Goal: Information Seeking & Learning: Check status

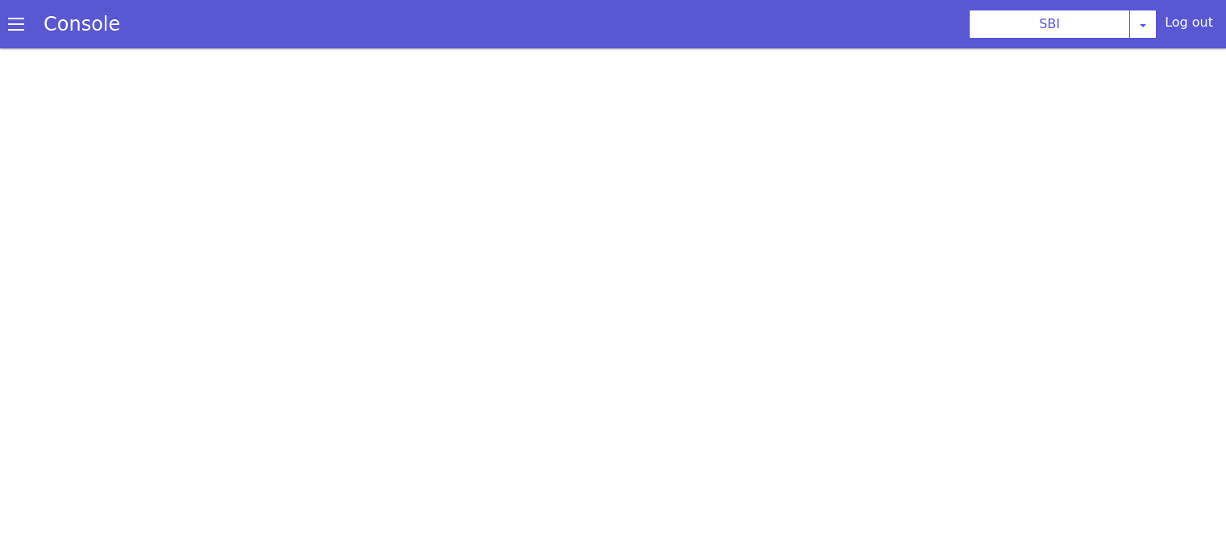
scroll to position [4, 0]
select select "TRANSFER"
select select "hi"
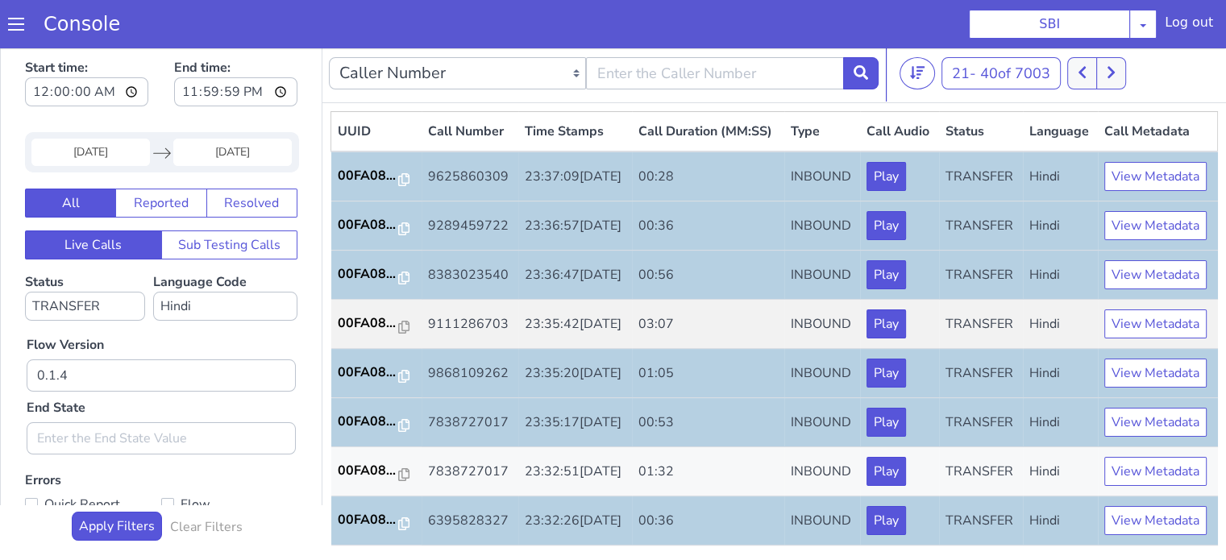
scroll to position [798, 0]
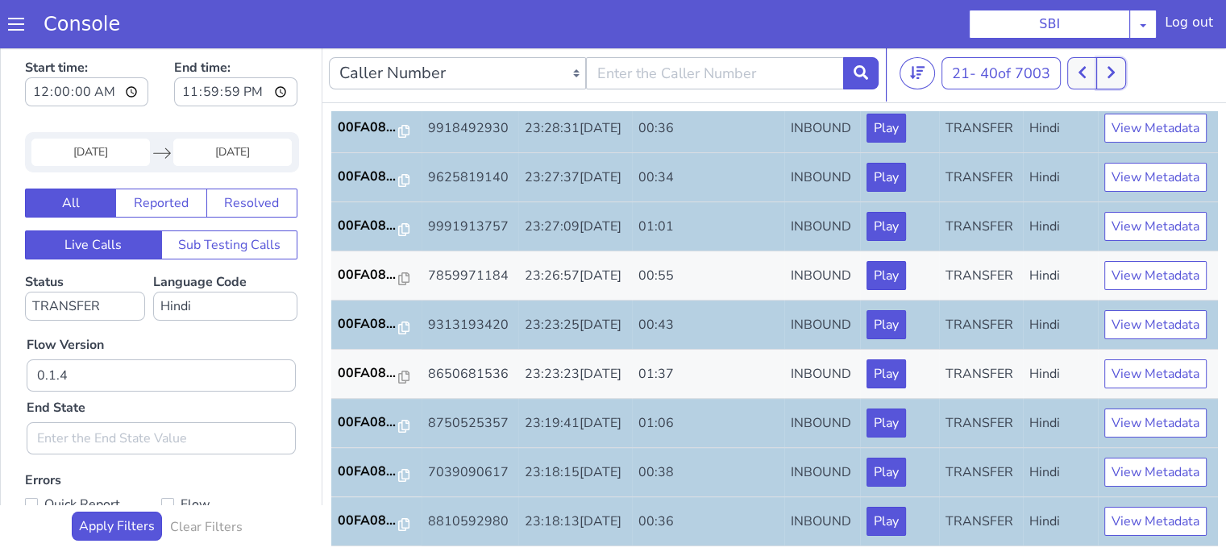
click at [1116, 70] on icon at bounding box center [1111, 72] width 9 height 15
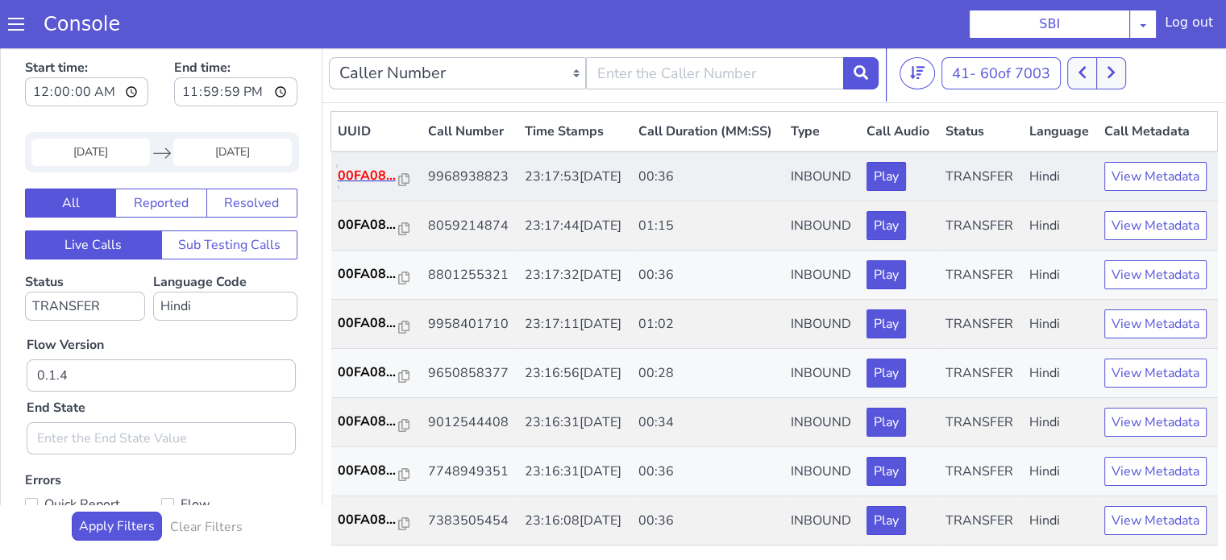
click at [369, 185] on p "00FA08..." at bounding box center [368, 175] width 61 height 19
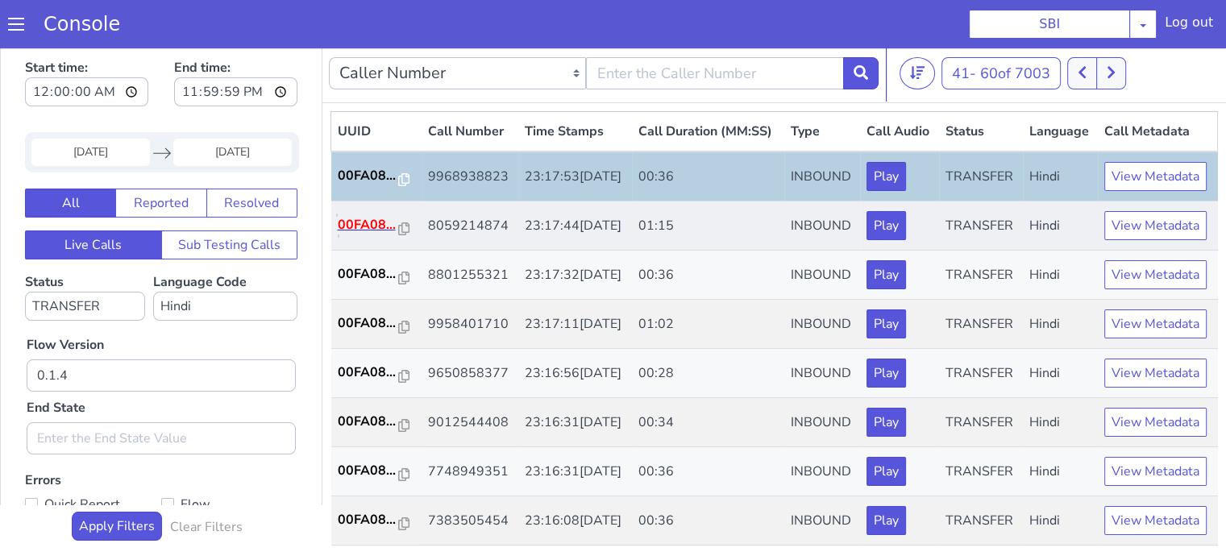
click at [375, 235] on p "00FA08..." at bounding box center [368, 224] width 61 height 19
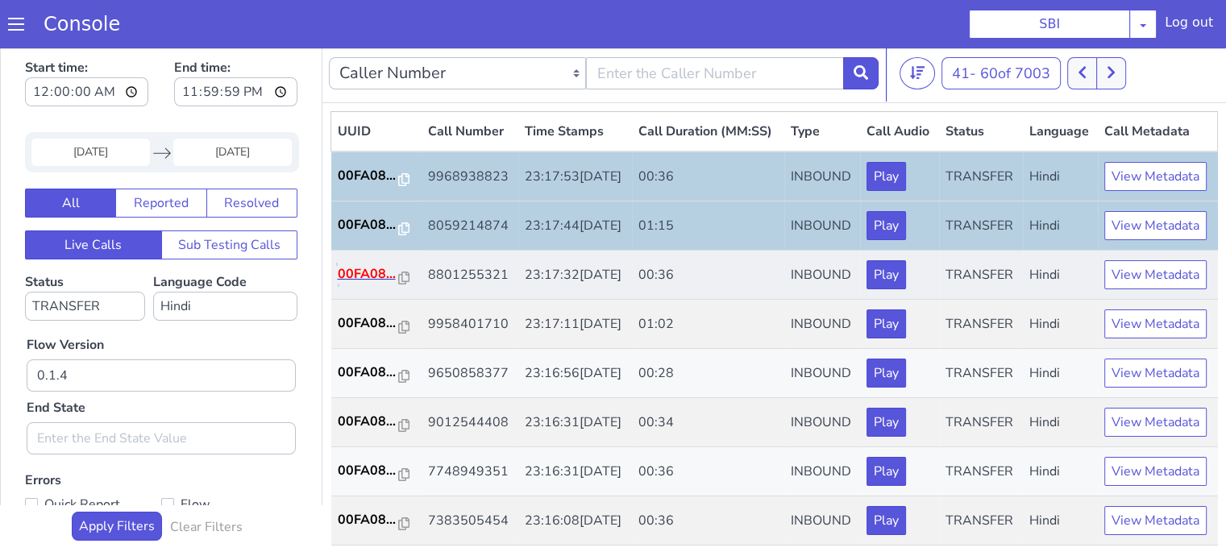
click at [352, 284] on p "00FA08..." at bounding box center [368, 273] width 61 height 19
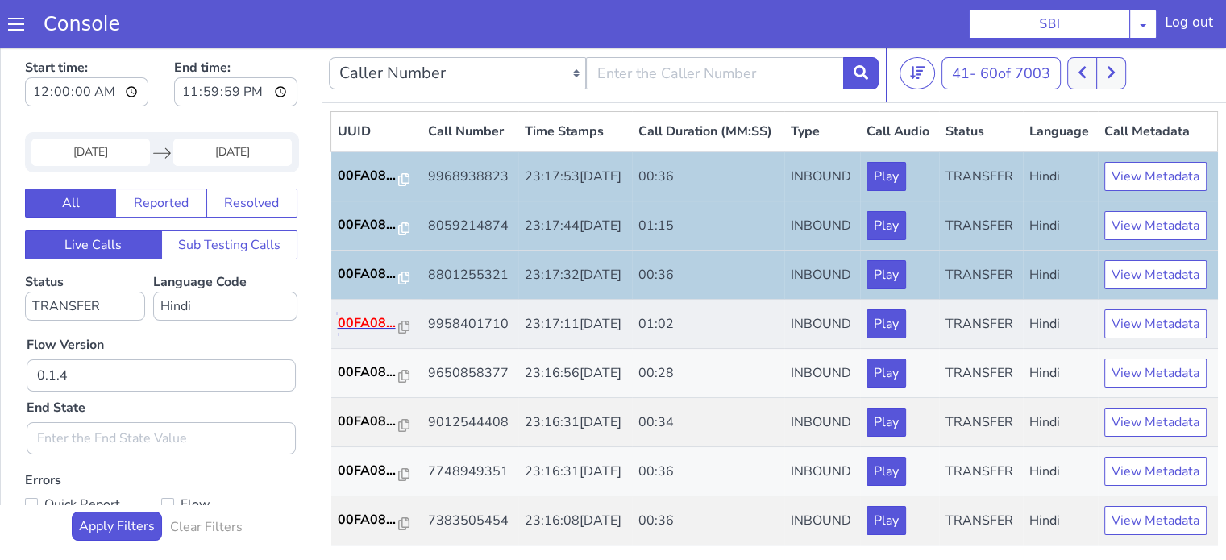
click at [380, 333] on p "00FA08..." at bounding box center [368, 323] width 61 height 19
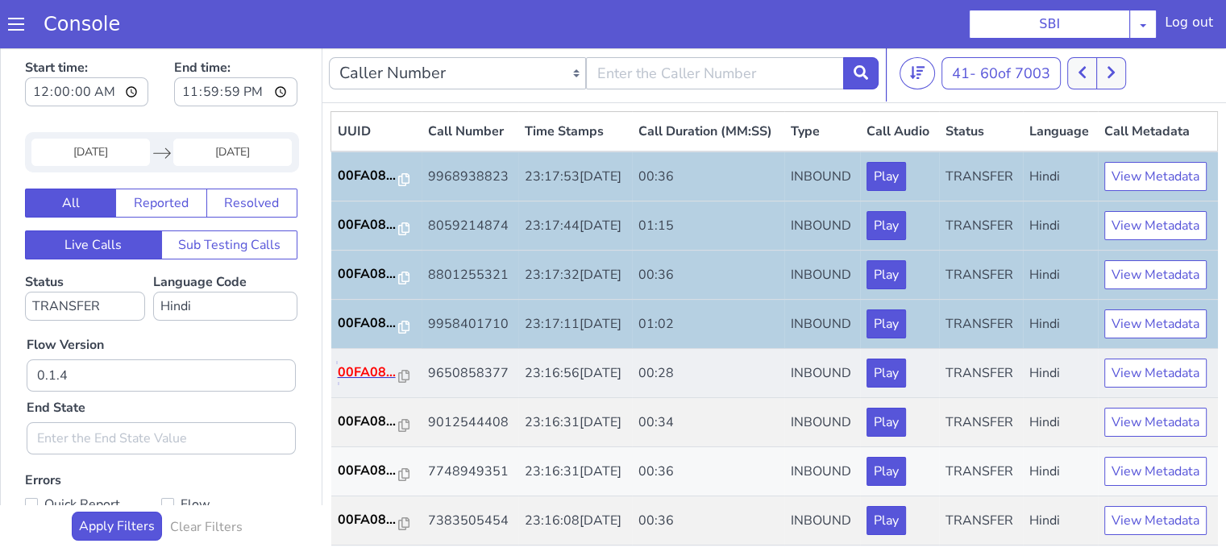
click at [353, 382] on p "00FA08..." at bounding box center [368, 372] width 61 height 19
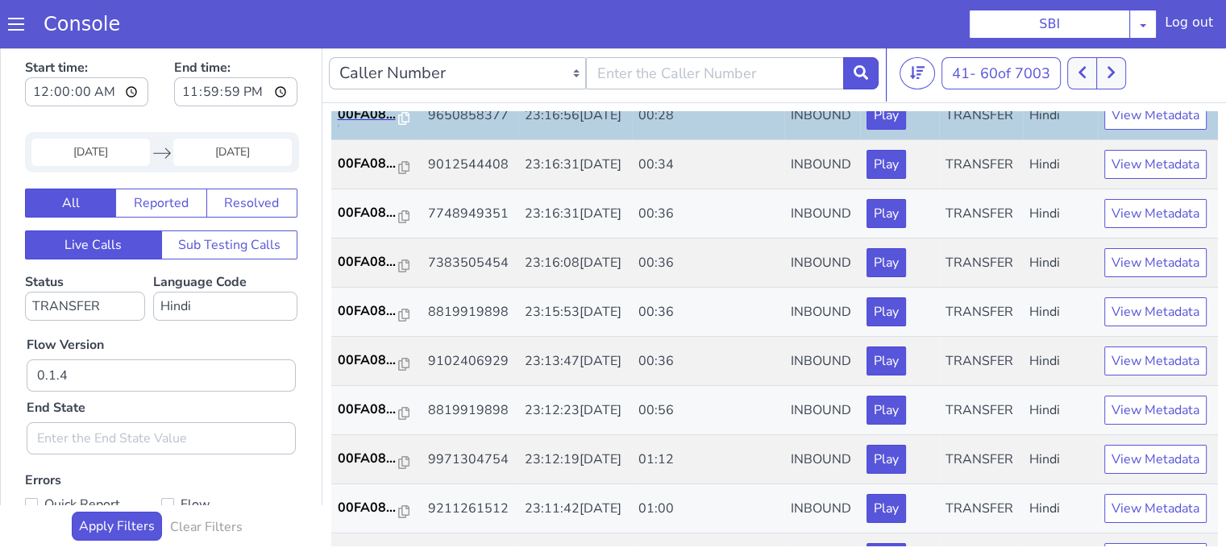
scroll to position [290, 0]
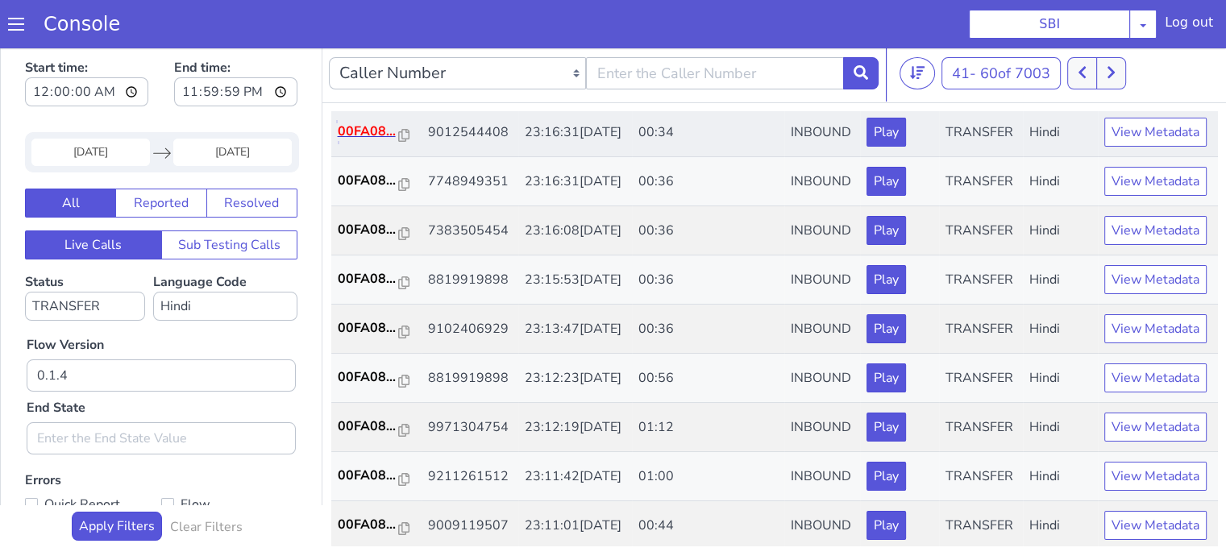
click at [379, 141] on p "00FA08..." at bounding box center [368, 131] width 61 height 19
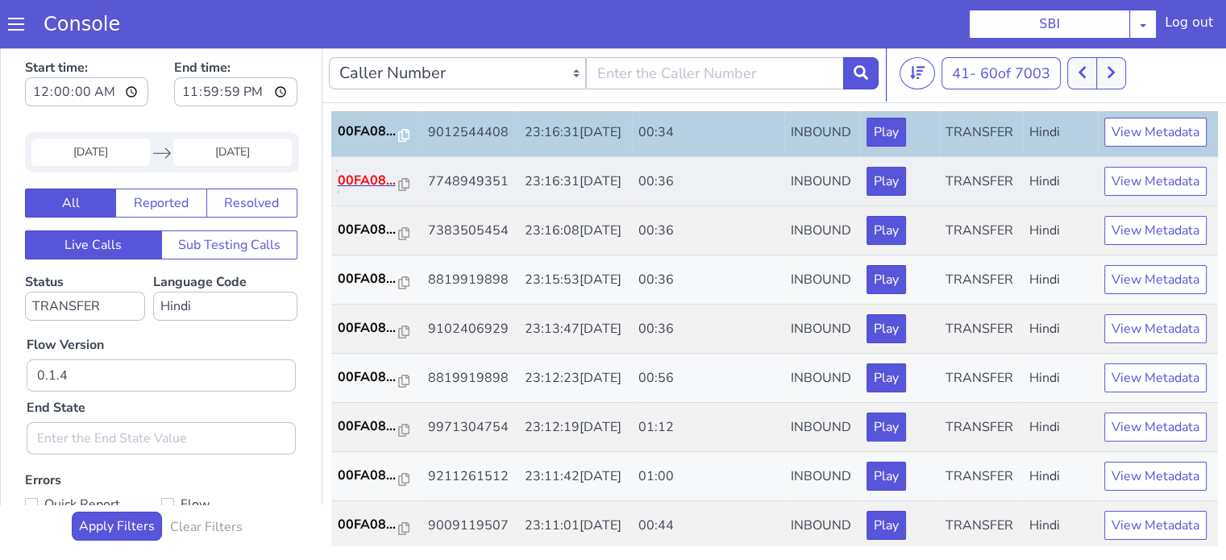
click at [361, 190] on p "00FA08..." at bounding box center [368, 180] width 61 height 19
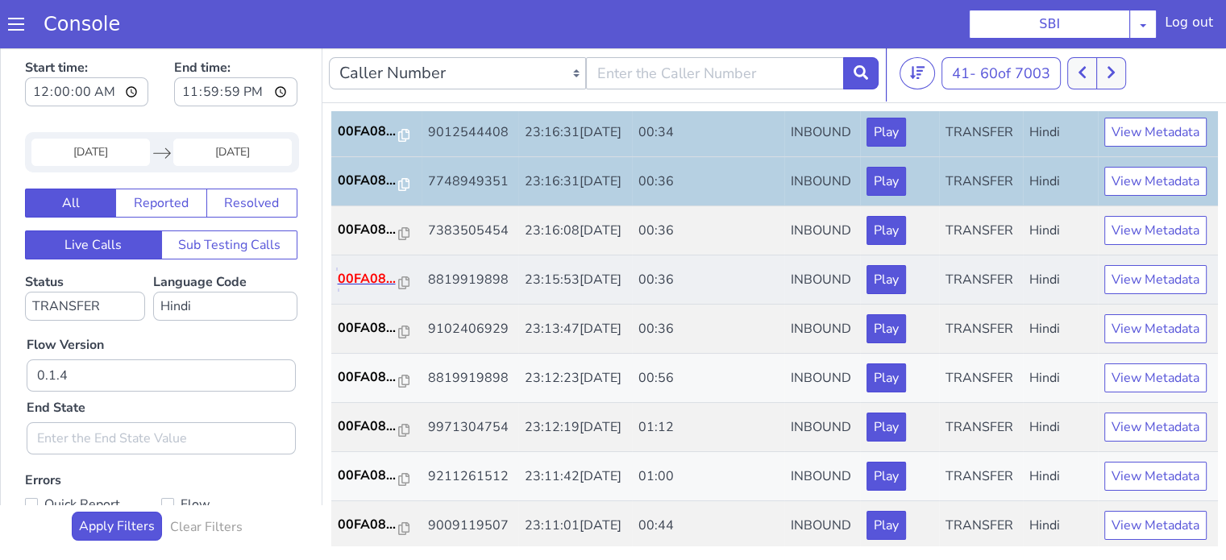
click at [371, 289] on p "00FA08..." at bounding box center [368, 278] width 61 height 19
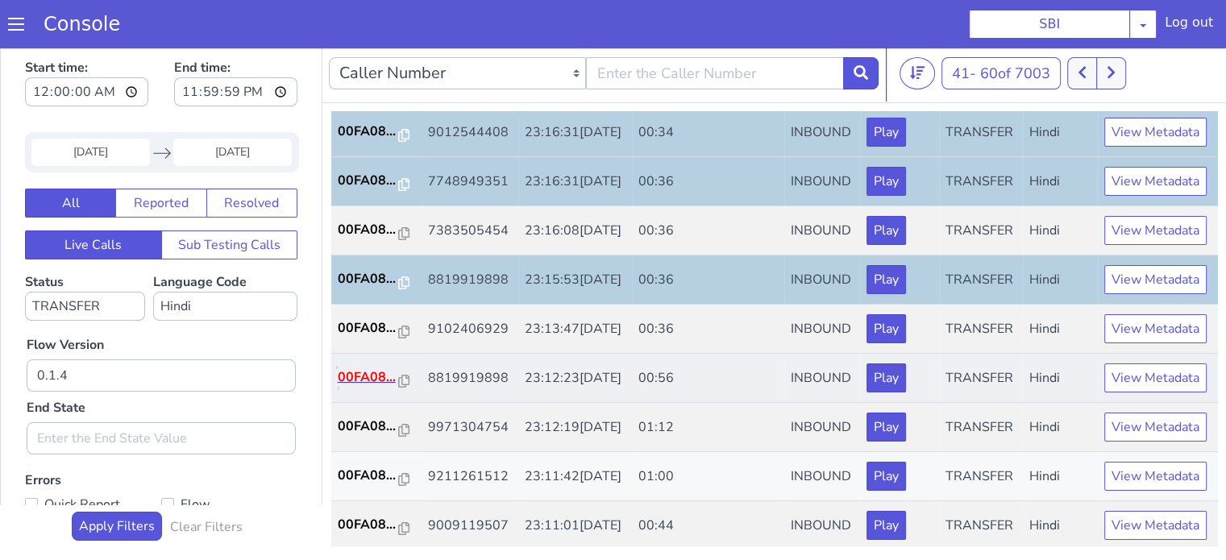
click at [355, 387] on p "00FA08..." at bounding box center [368, 377] width 61 height 19
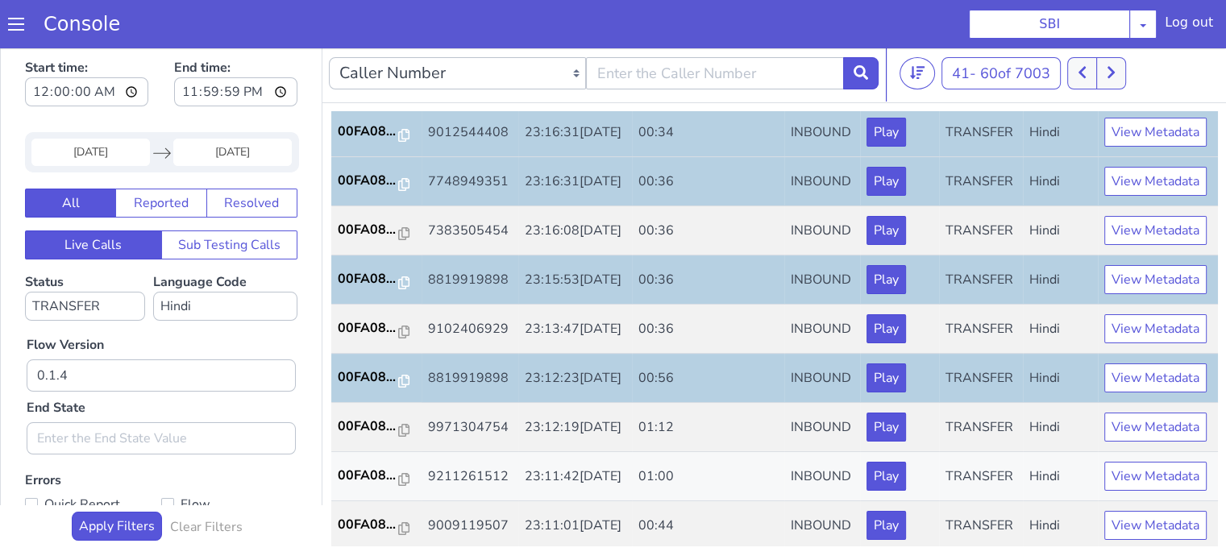
click at [1218, 479] on div "UUID Call Number Time Stamps Call Duration (MM:SS) Type Call Audio Status Langu…" at bounding box center [774, 328] width 904 height 451
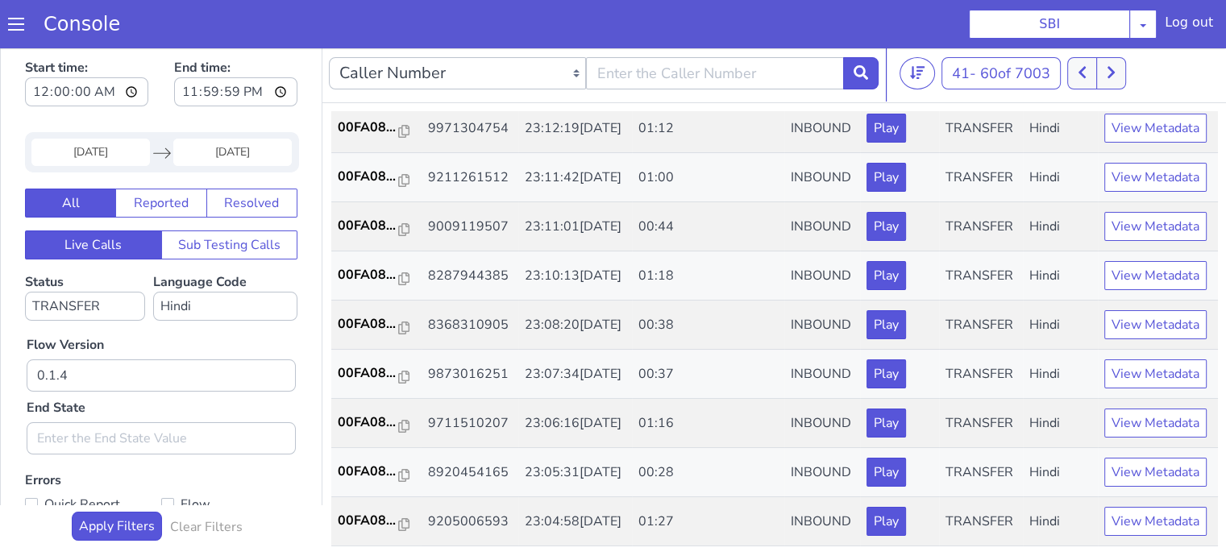
scroll to position [677, 0]
click at [366, 137] on p "00FA08..." at bounding box center [368, 127] width 61 height 19
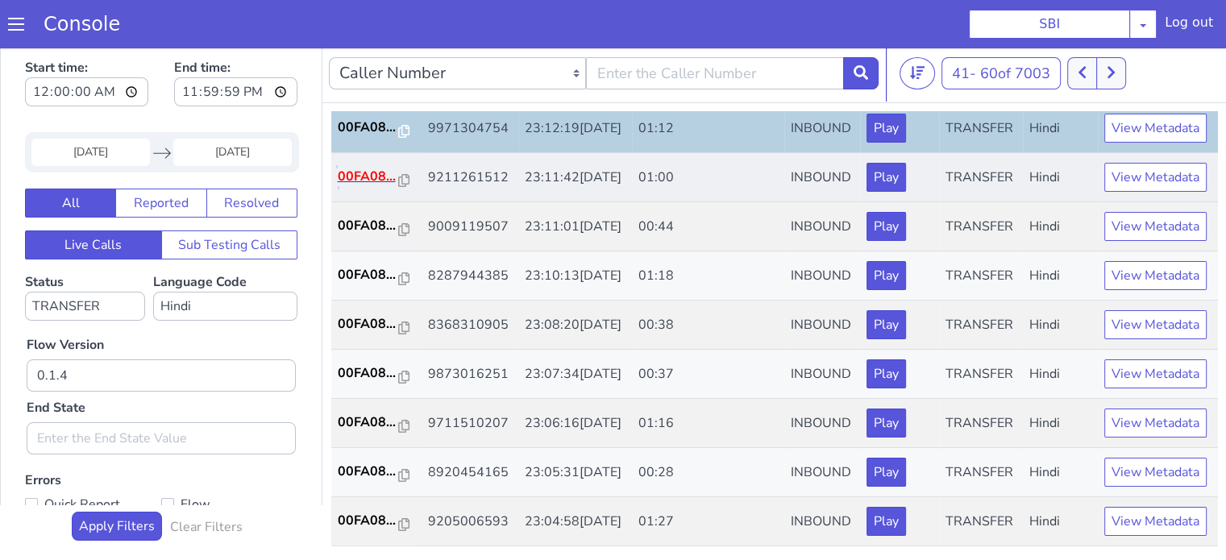
click at [352, 186] on p "00FA08..." at bounding box center [368, 176] width 61 height 19
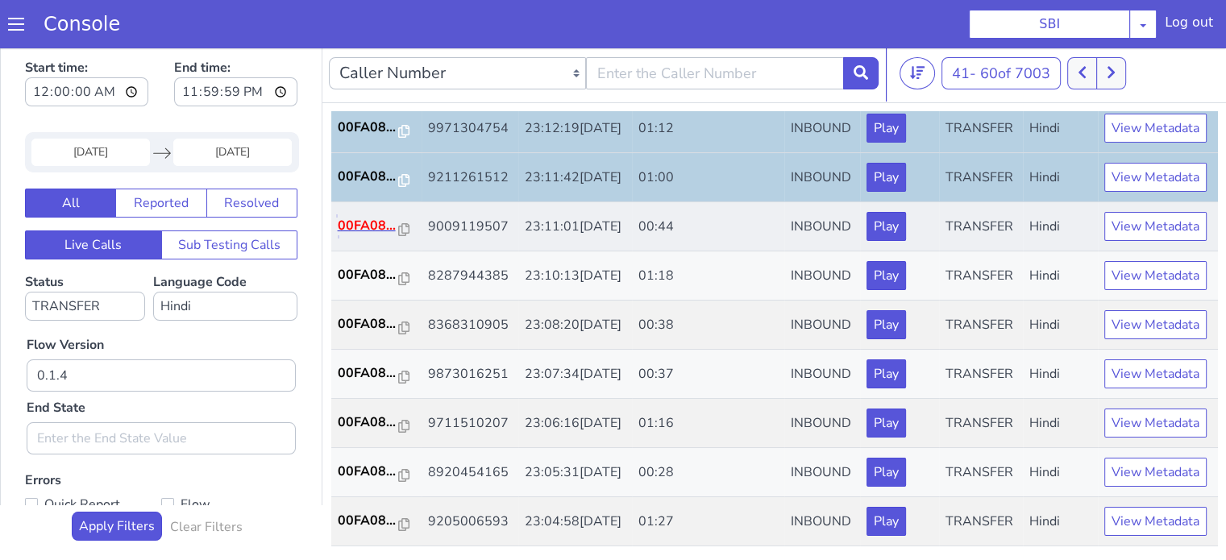
click at [345, 235] on p "00FA08..." at bounding box center [368, 225] width 61 height 19
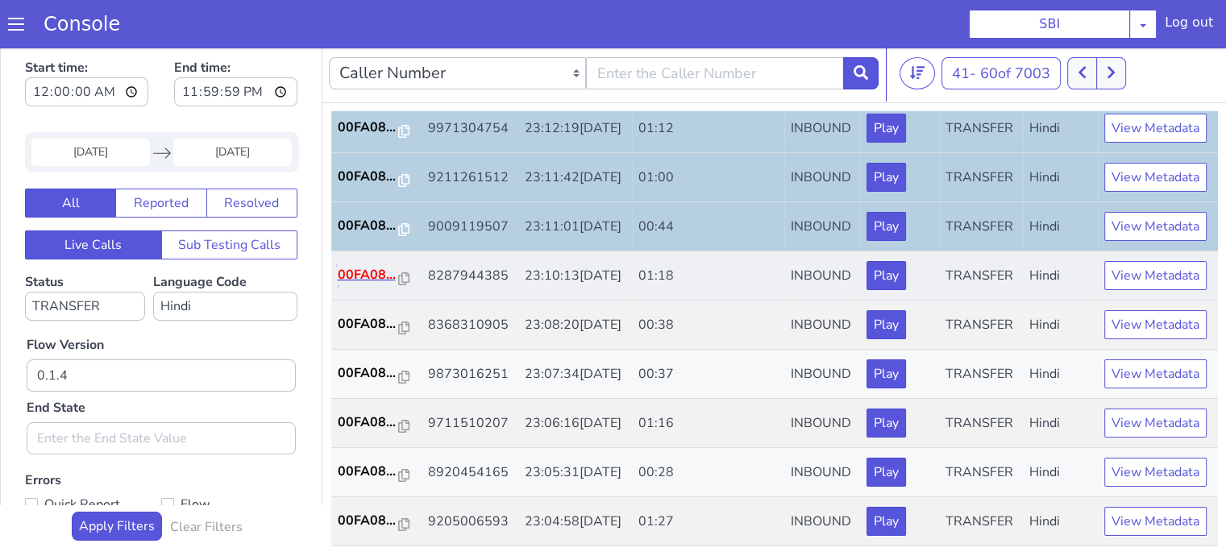
click at [374, 285] on p "00FA08..." at bounding box center [368, 274] width 61 height 19
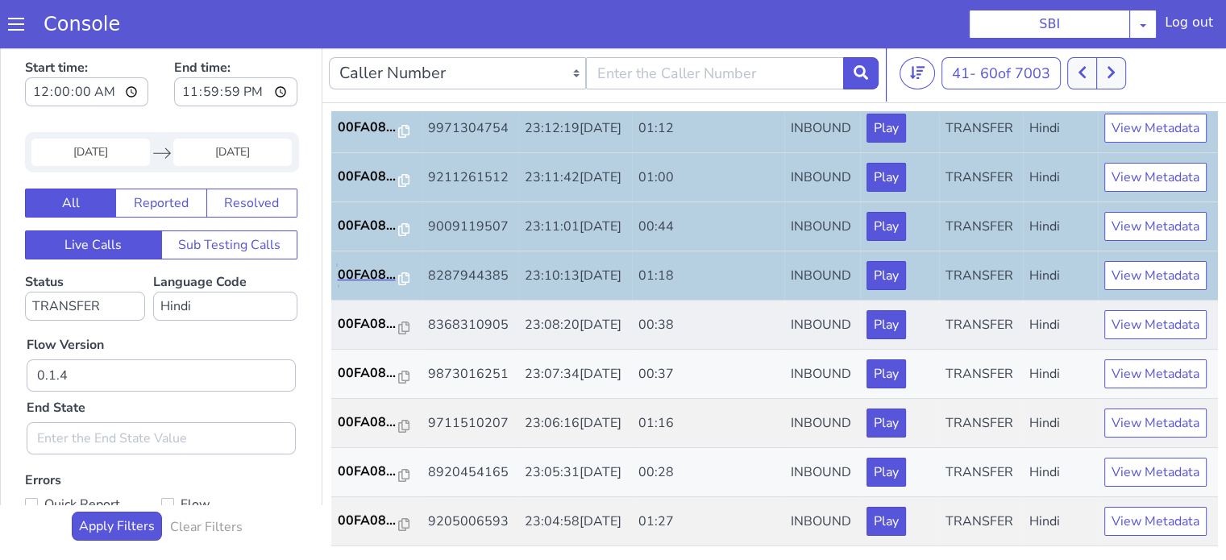
scroll to position [798, 0]
click at [364, 314] on p "00FA08..." at bounding box center [368, 323] width 61 height 19
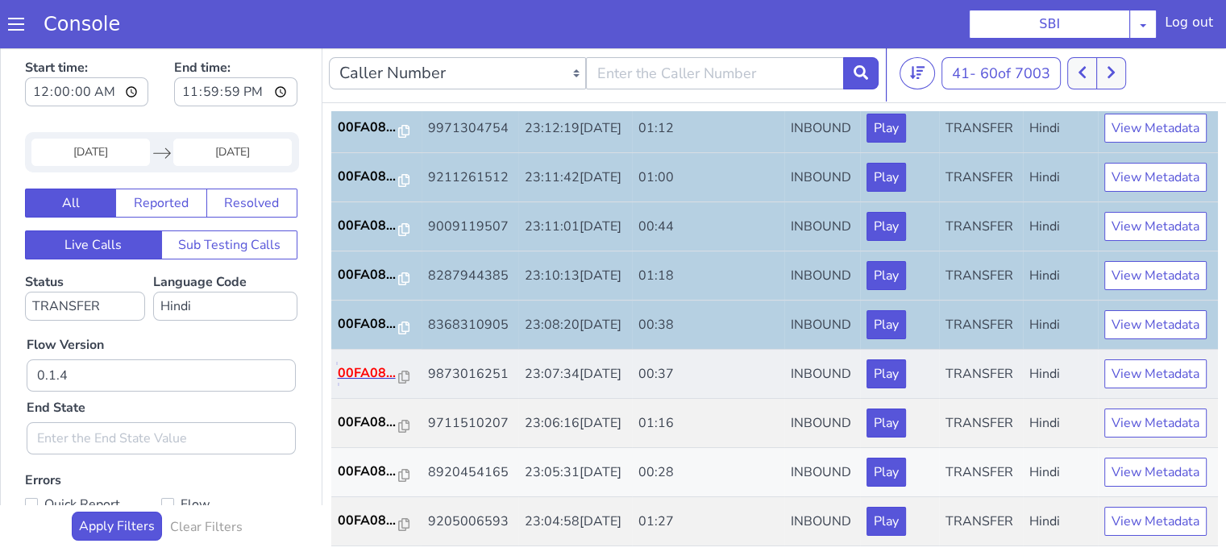
click at [359, 364] on p "00FA08..." at bounding box center [368, 373] width 61 height 19
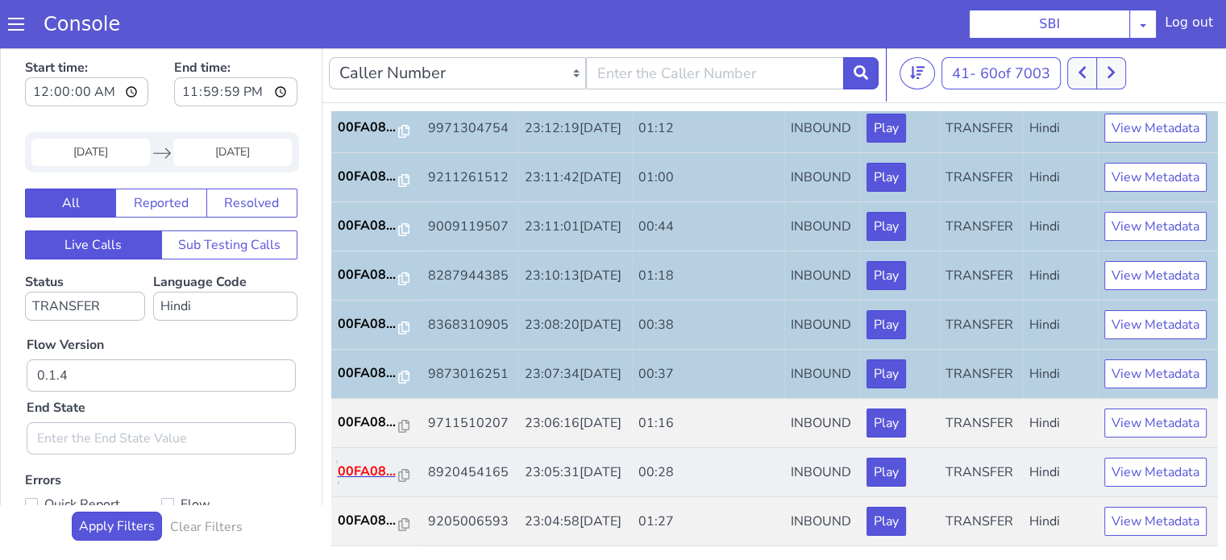
click at [387, 462] on p "00FA08..." at bounding box center [368, 471] width 61 height 19
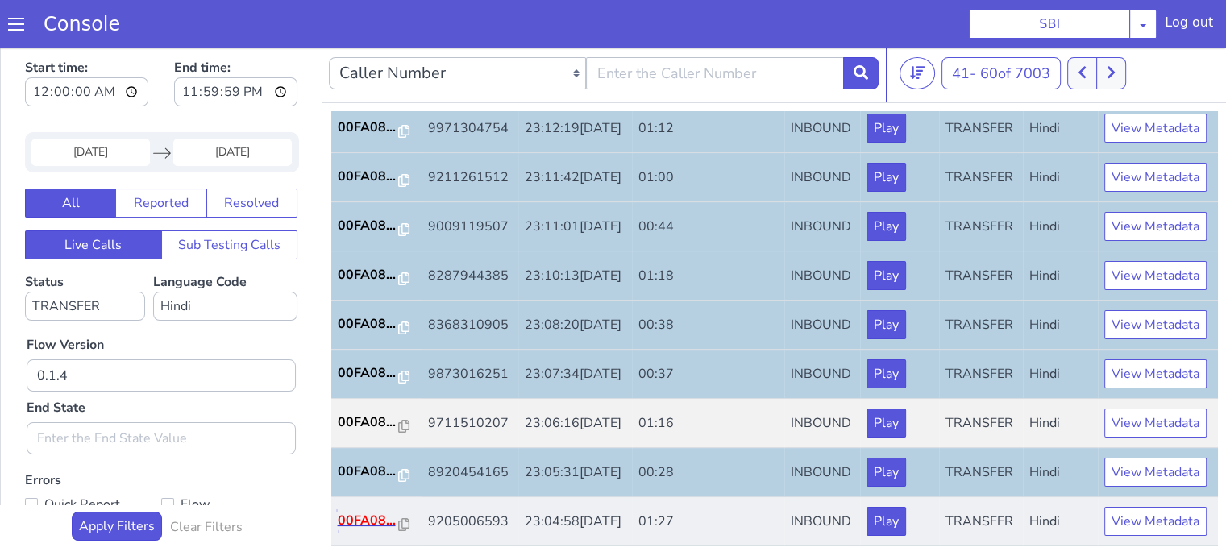
click at [364, 511] on p "00FA08..." at bounding box center [368, 520] width 61 height 19
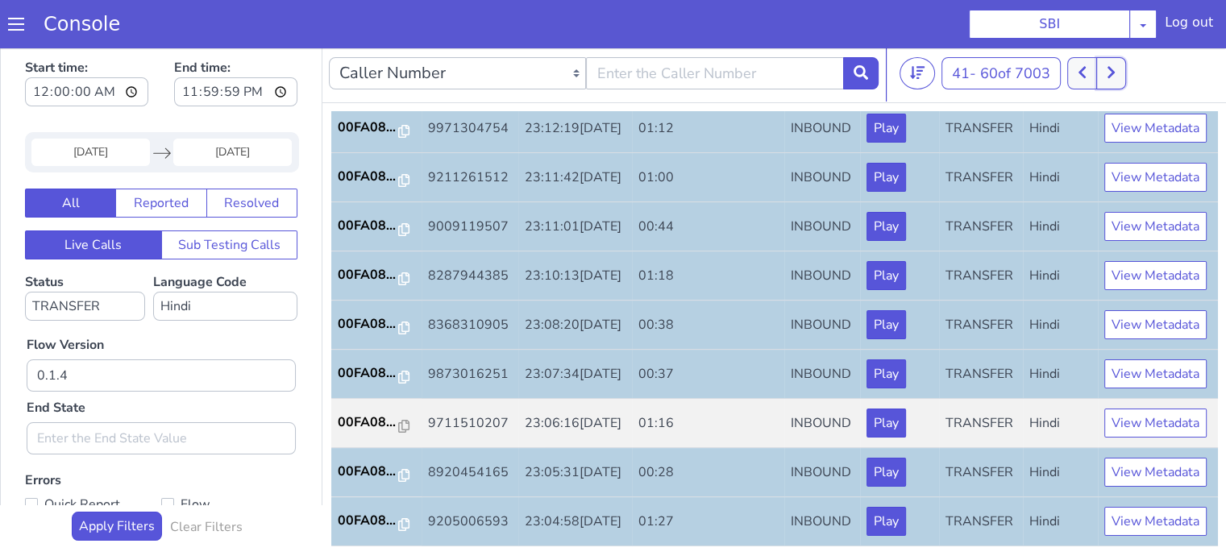
click at [1122, 73] on button at bounding box center [1111, 73] width 30 height 32
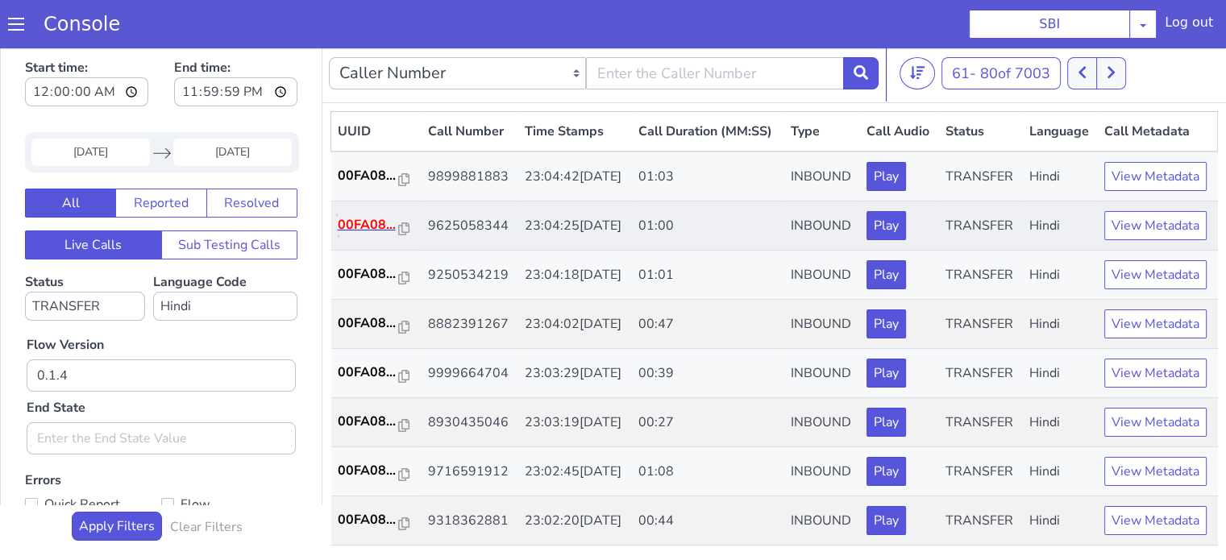
click at [361, 235] on p "00FA08..." at bounding box center [368, 224] width 61 height 19
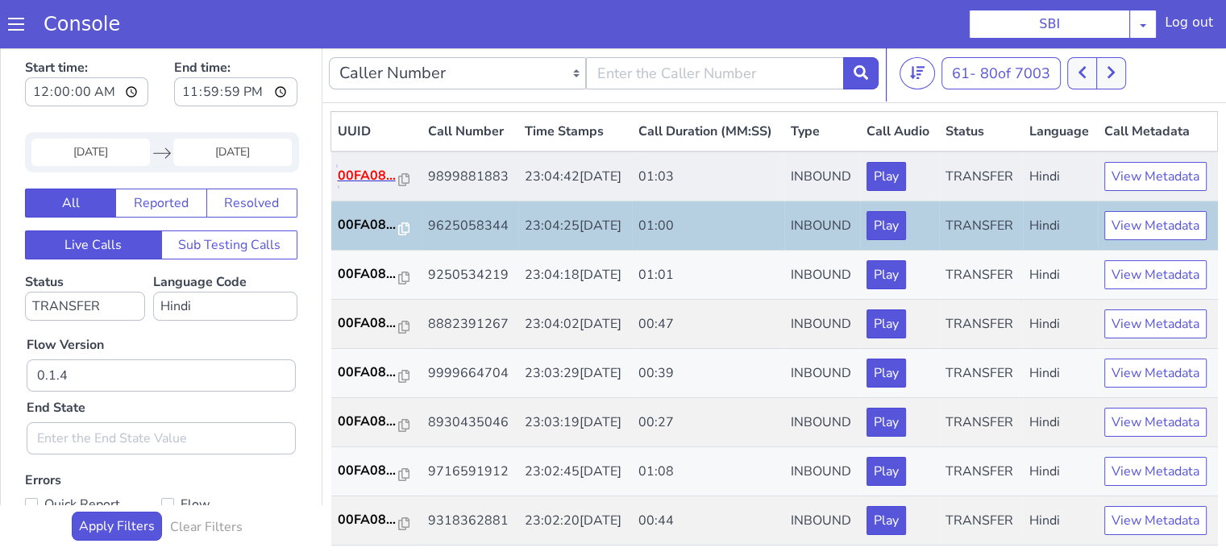
click at [365, 185] on p "00FA08..." at bounding box center [368, 175] width 61 height 19
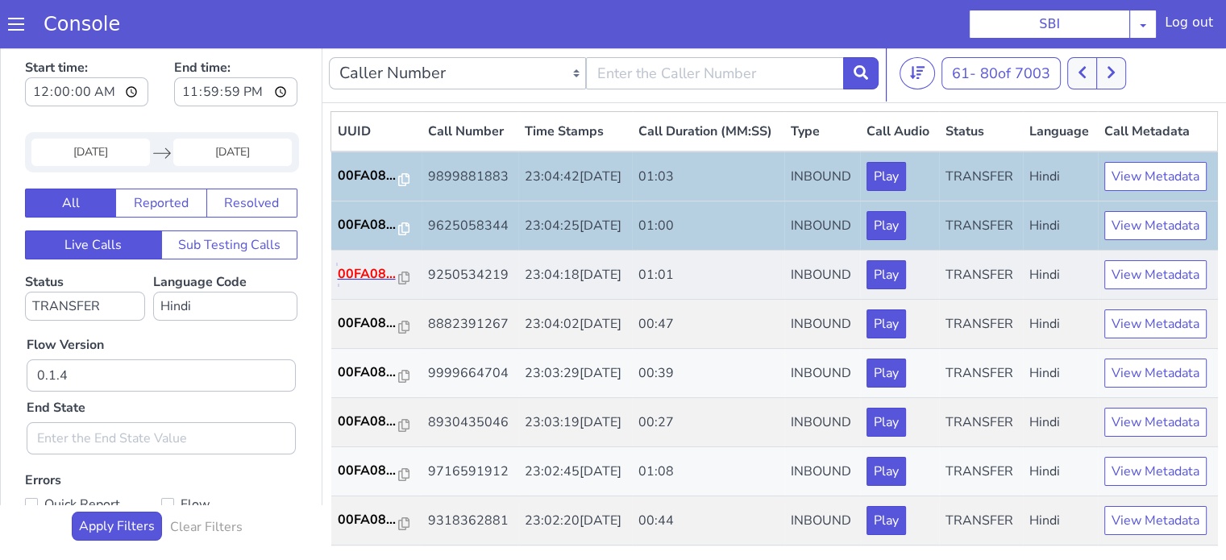
click at [374, 284] on p "00FA08..." at bounding box center [368, 273] width 61 height 19
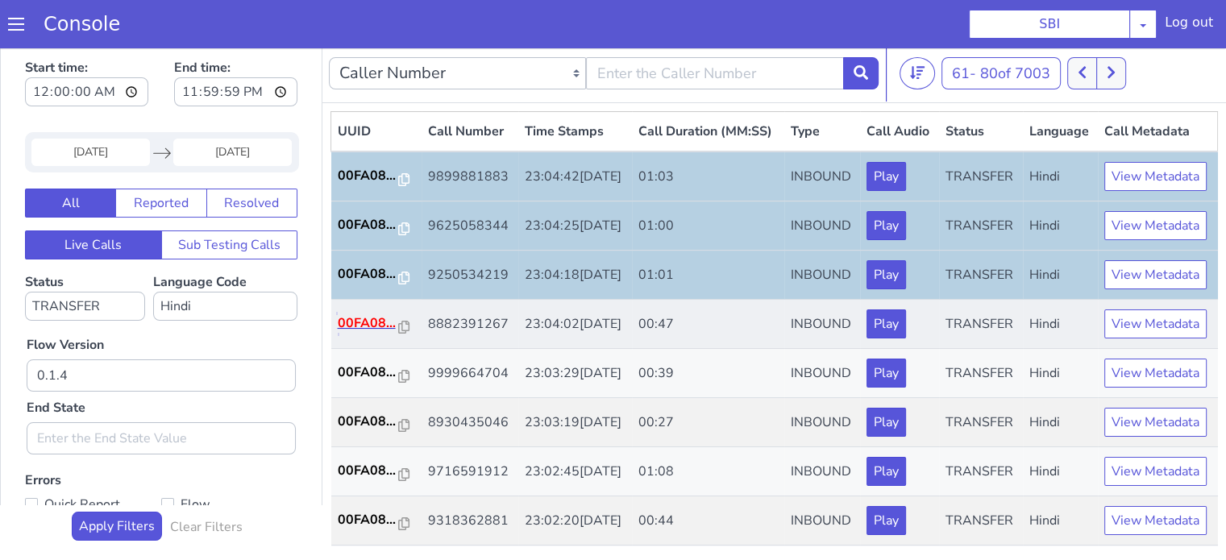
click at [361, 333] on p "00FA08..." at bounding box center [368, 323] width 61 height 19
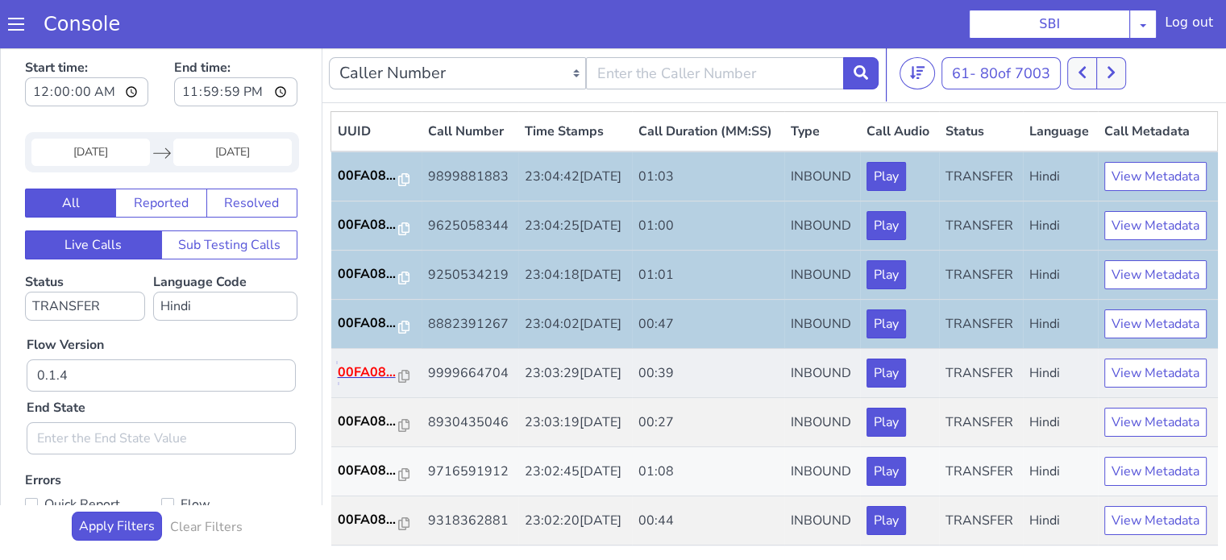
click at [355, 382] on p "00FA08..." at bounding box center [368, 372] width 61 height 19
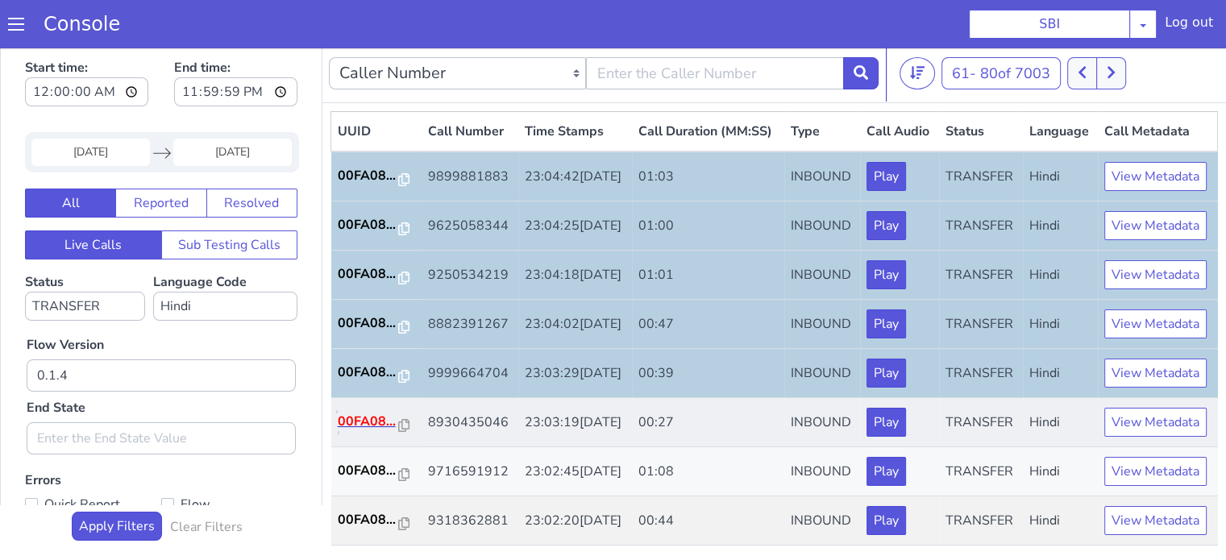
click at [359, 431] on p "00FA08..." at bounding box center [368, 421] width 61 height 19
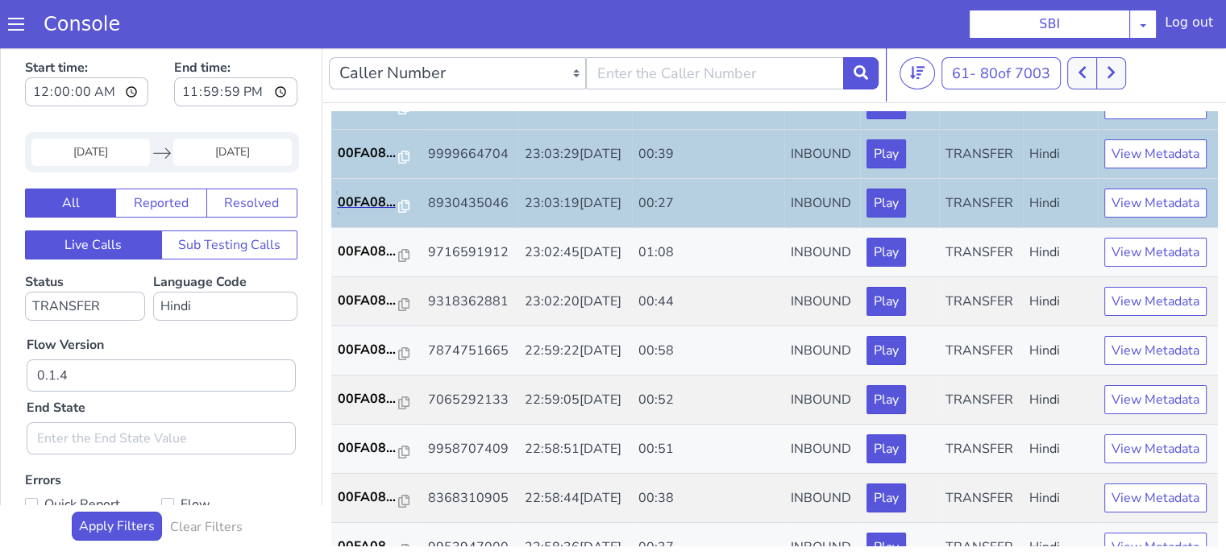
scroll to position [387, 0]
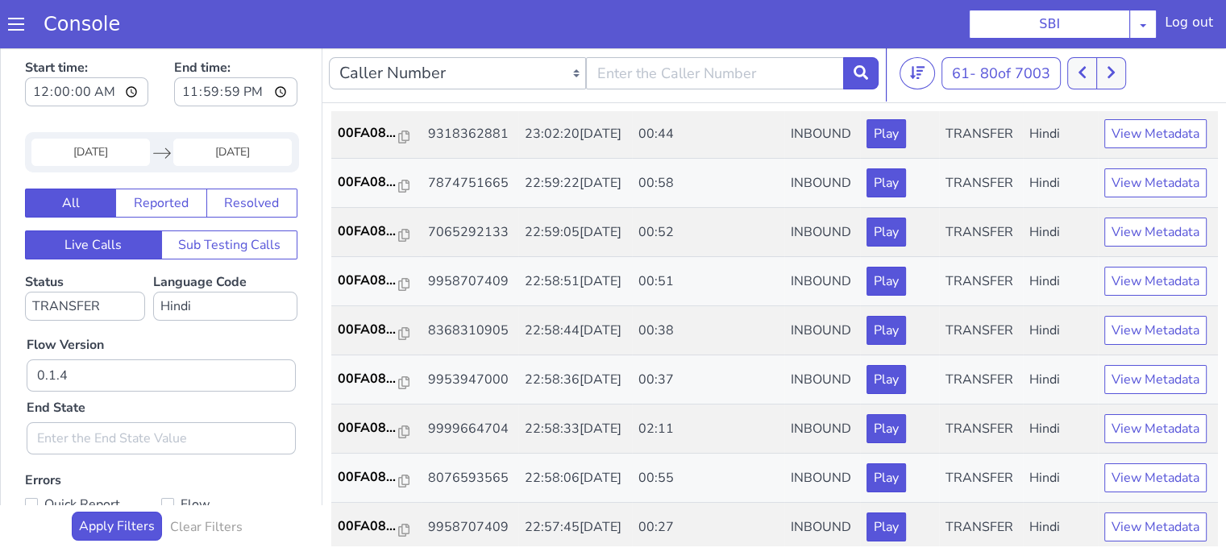
click at [368, 94] on p "00FA08..." at bounding box center [368, 83] width 61 height 19
click at [378, 143] on p "00FA08..." at bounding box center [368, 132] width 61 height 19
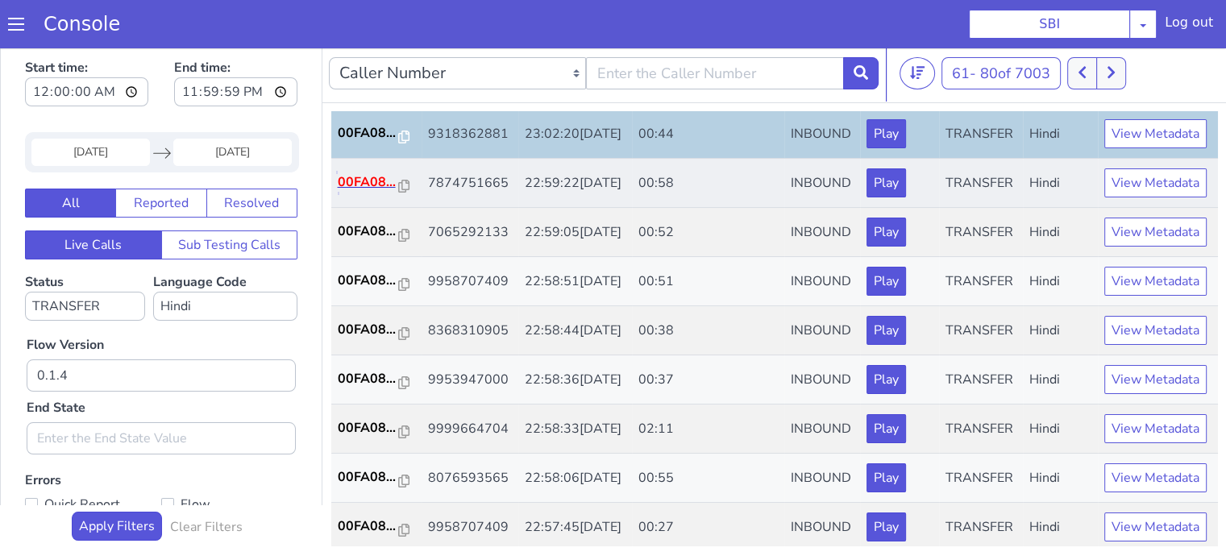
click at [353, 192] on p "00FA08..." at bounding box center [368, 181] width 61 height 19
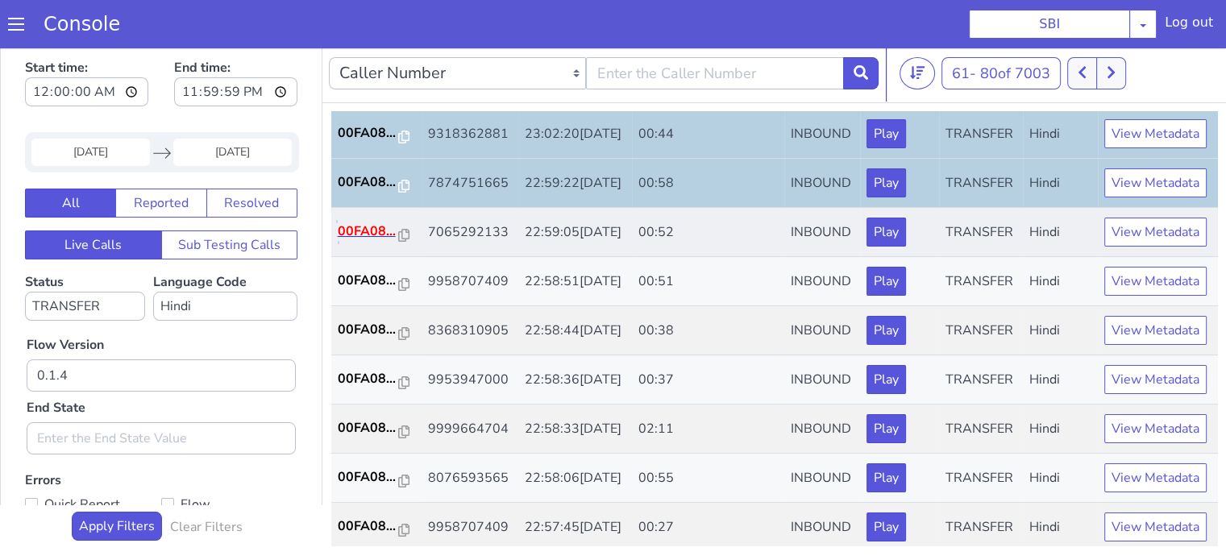
click at [387, 241] on p "00FA08..." at bounding box center [368, 231] width 61 height 19
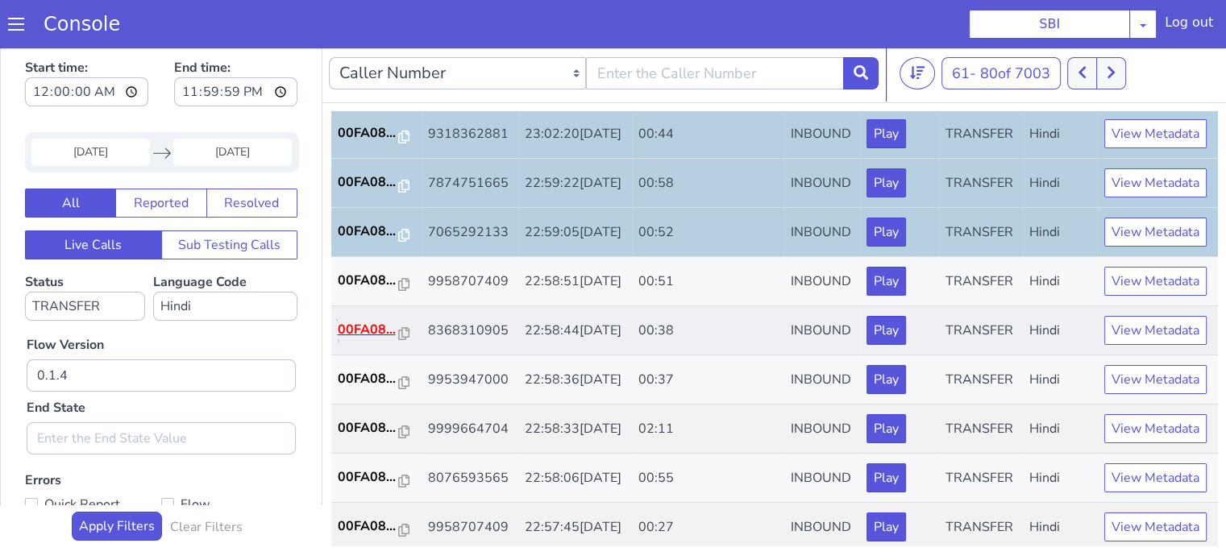
click at [380, 339] on p "00FA08..." at bounding box center [368, 329] width 61 height 19
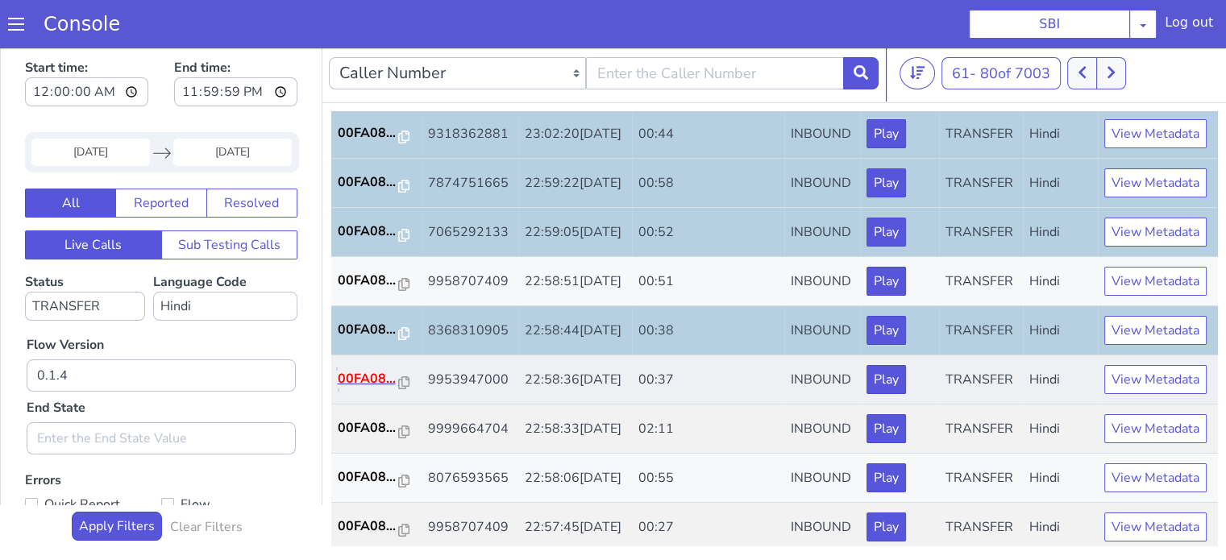
click at [374, 389] on p "00FA08..." at bounding box center [368, 378] width 61 height 19
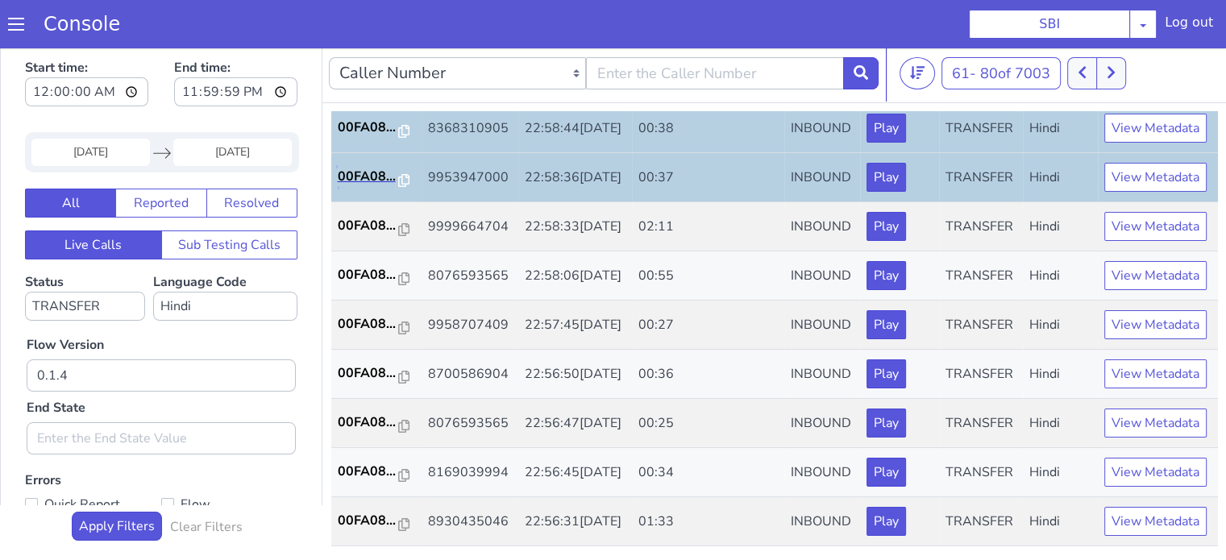
scroll to position [774, 0]
click at [368, 314] on p "00FA08..." at bounding box center [368, 323] width 61 height 19
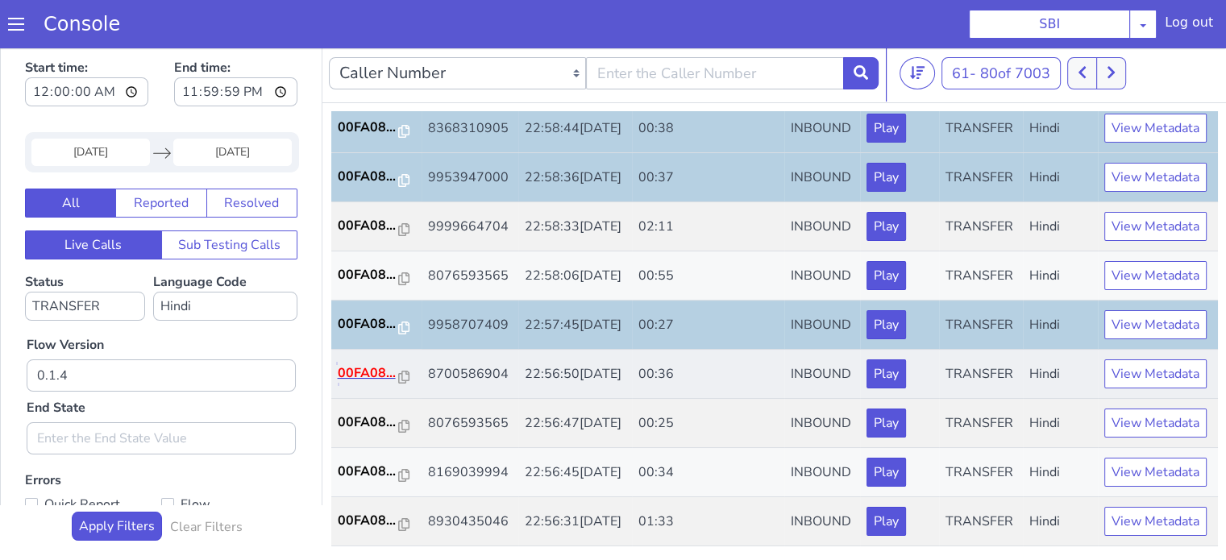
click at [355, 373] on p "00FA08..." at bounding box center [368, 373] width 61 height 19
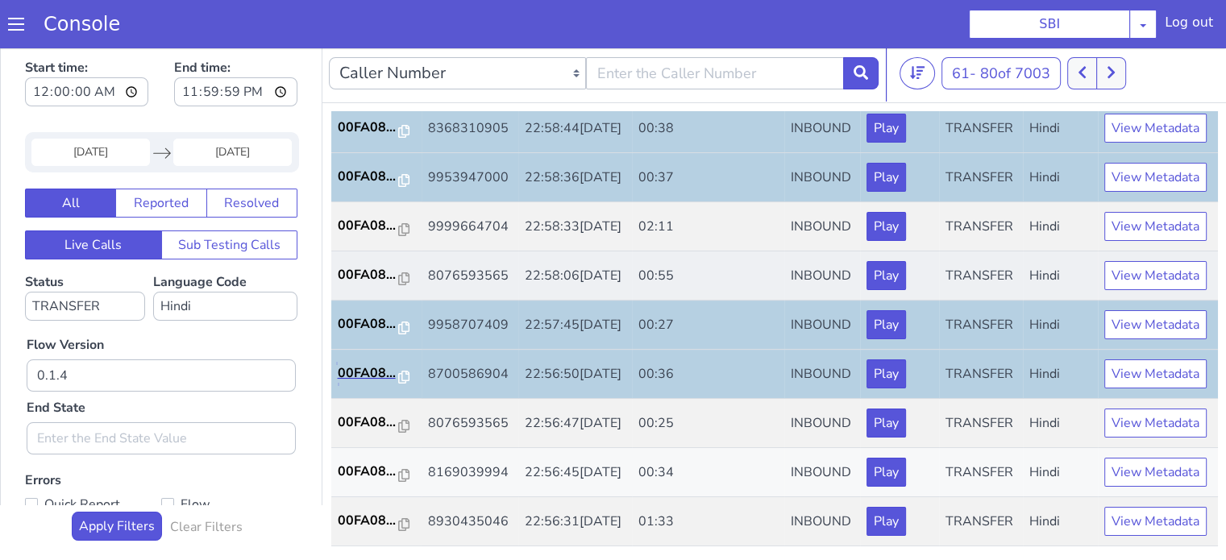
scroll to position [798, 0]
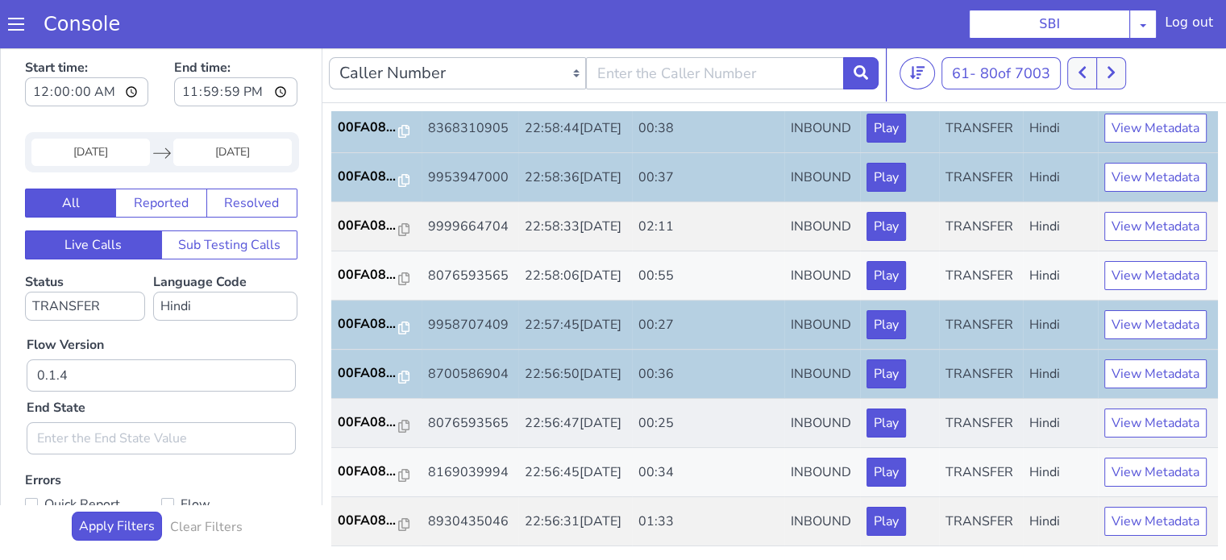
click at [377, 399] on td "00FA08..." at bounding box center [376, 423] width 90 height 49
click at [375, 413] on p "00FA08..." at bounding box center [368, 422] width 61 height 19
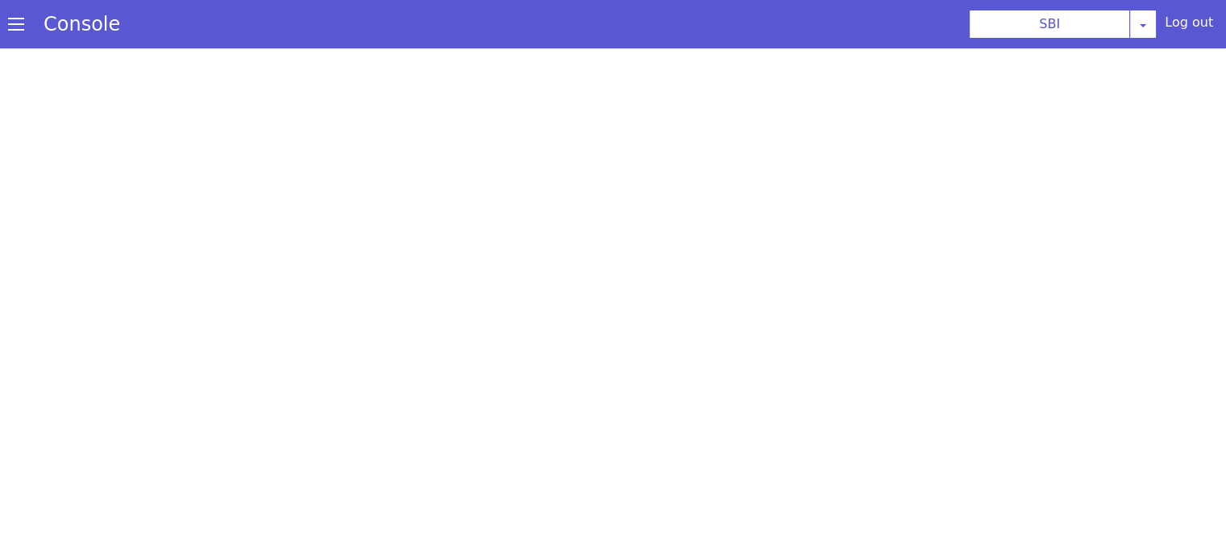
click at [137, 22] on div "Console" at bounding box center [74, 24] width 148 height 45
